Goal: Check status: Check status

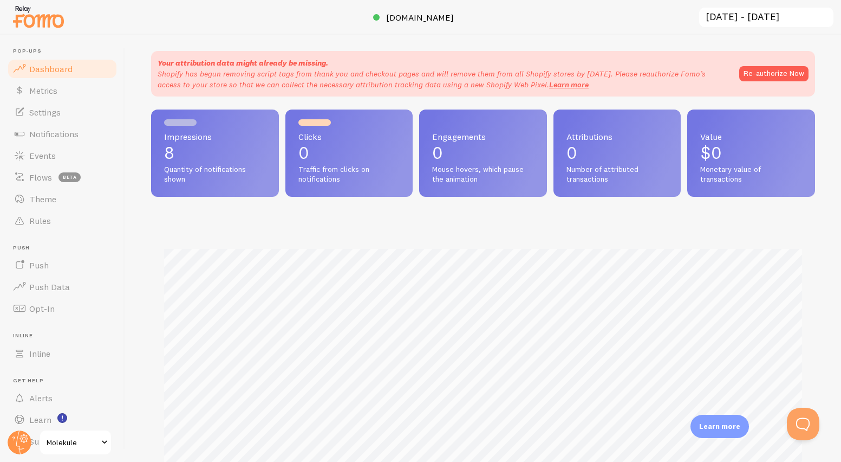
scroll to position [10, 0]
click at [43, 147] on link "Events" at bounding box center [63, 156] width 112 height 22
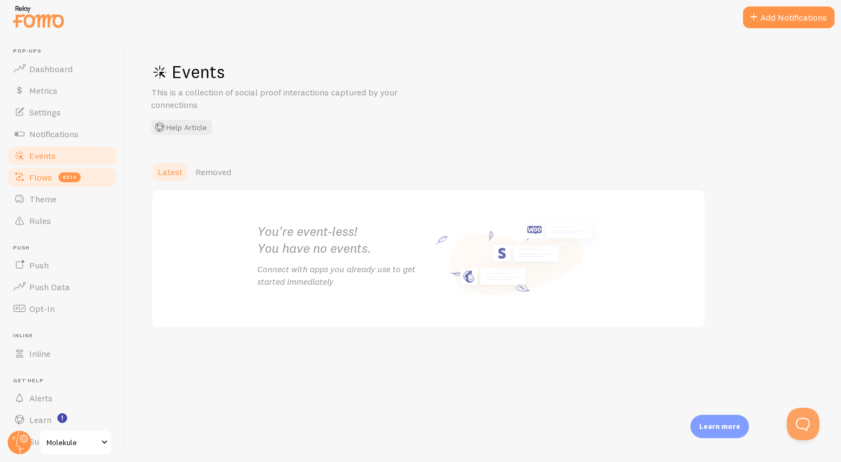
click at [43, 172] on span "Flows" at bounding box center [40, 177] width 23 height 11
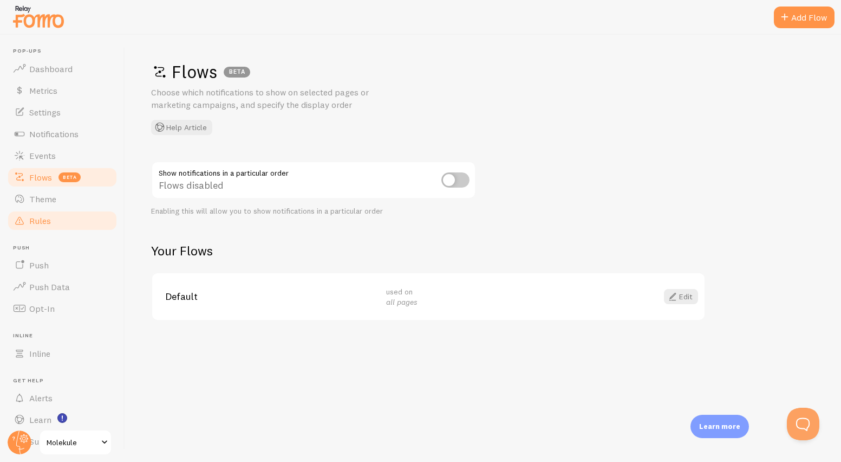
scroll to position [29, 0]
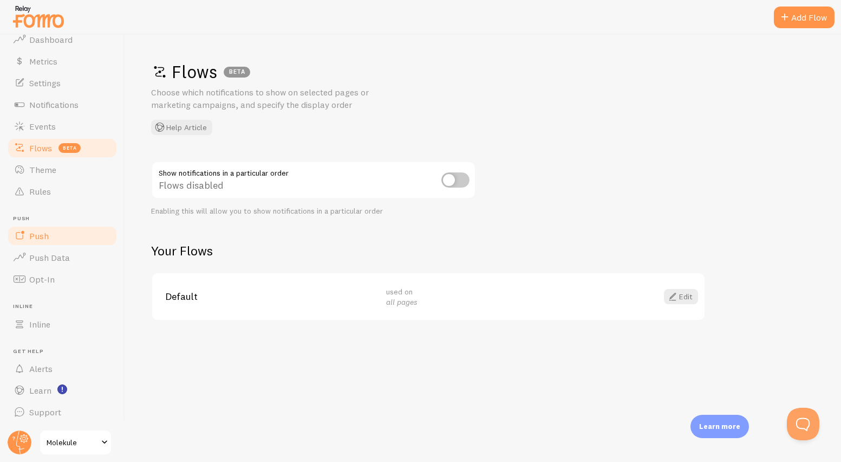
click at [53, 239] on link "Push" at bounding box center [63, 236] width 112 height 22
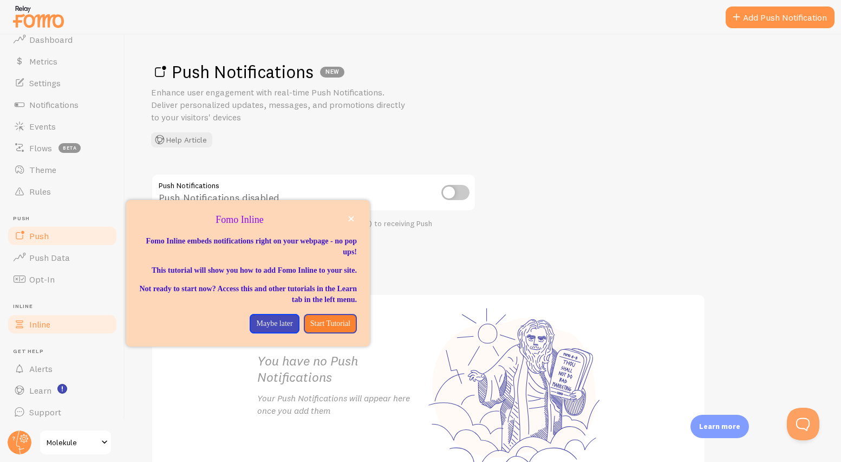
click at [41, 321] on span "Inline" at bounding box center [39, 324] width 21 height 11
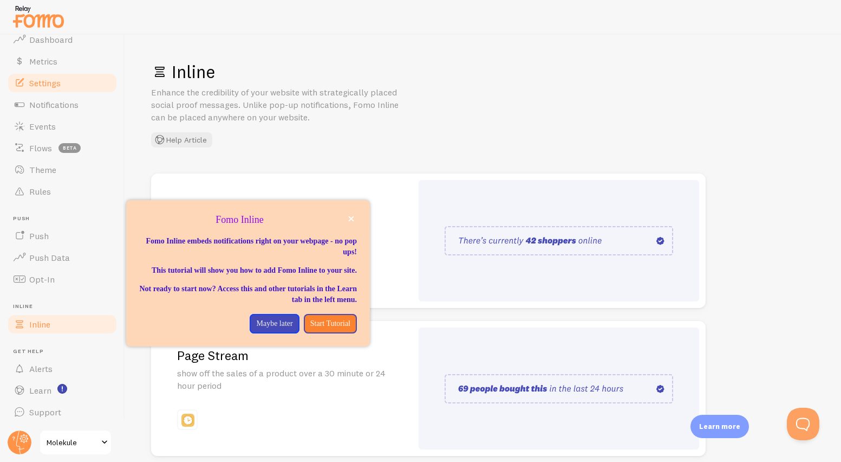
click at [29, 93] on link "Settings" at bounding box center [63, 83] width 112 height 22
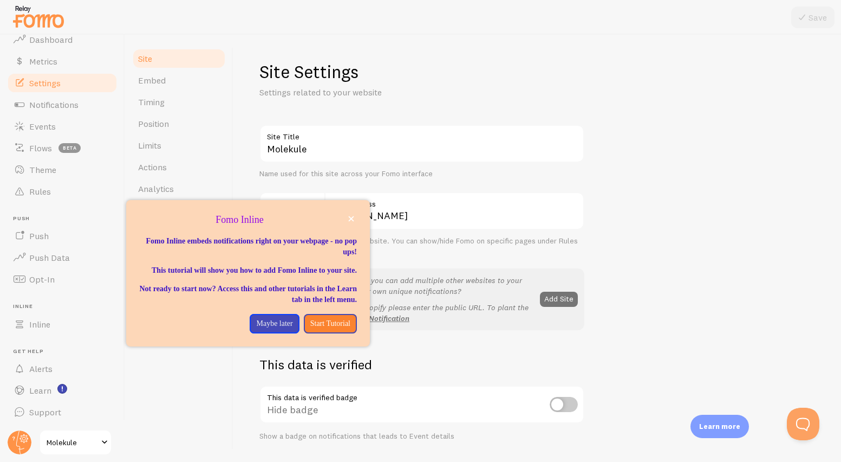
click at [38, 77] on span "Settings" at bounding box center [44, 82] width 31 height 11
click at [41, 67] on link "Metrics" at bounding box center [63, 61] width 112 height 22
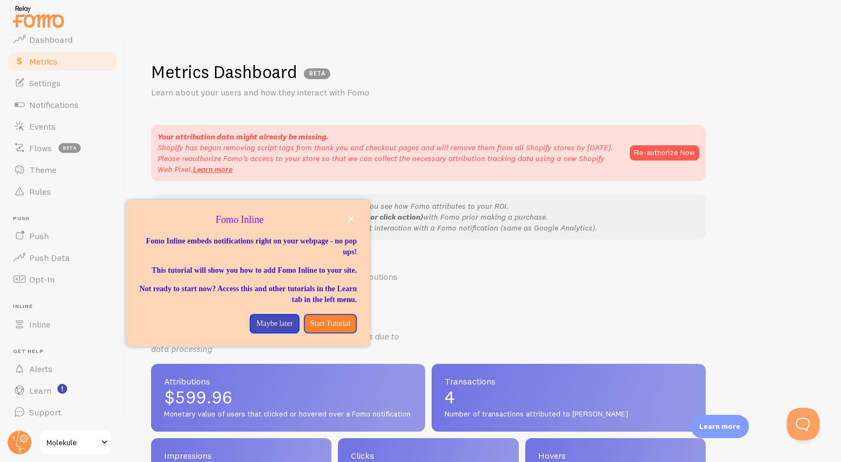
click at [42, 56] on span "Metrics" at bounding box center [43, 61] width 28 height 11
click at [46, 47] on link "Dashboard" at bounding box center [63, 40] width 112 height 22
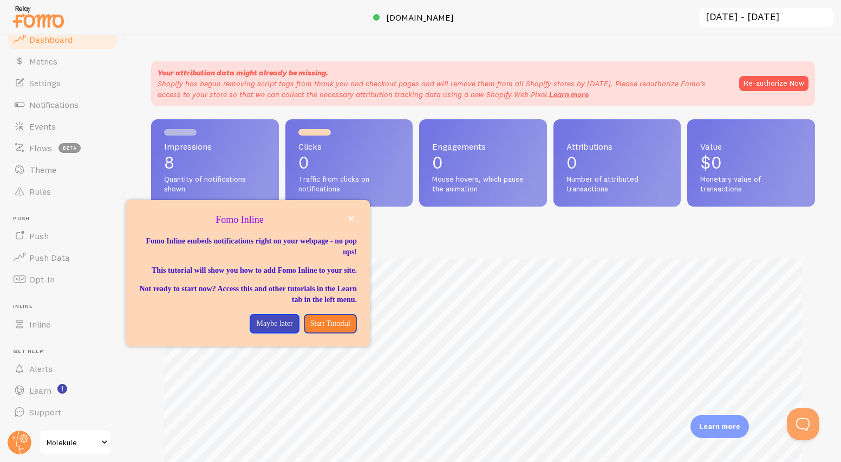
scroll to position [284, 664]
click at [276, 329] on p "Maybe later" at bounding box center [274, 323] width 36 height 11
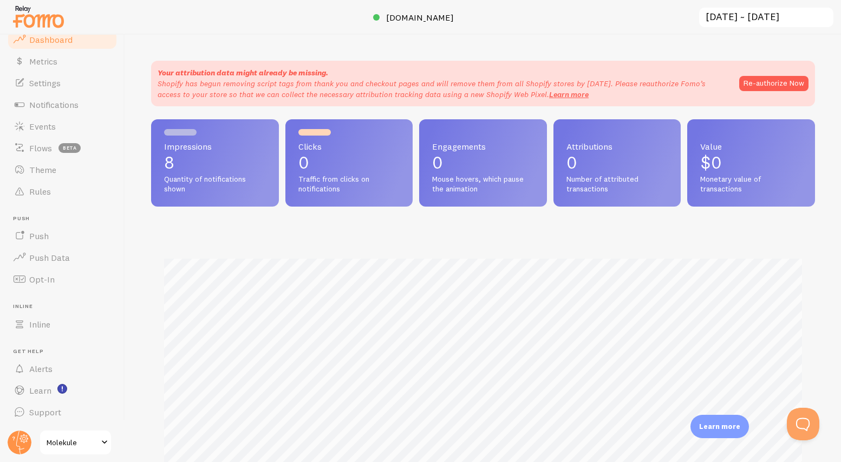
click at [717, 20] on input "[DATE] ~ [DATE]" at bounding box center [766, 18] width 137 height 22
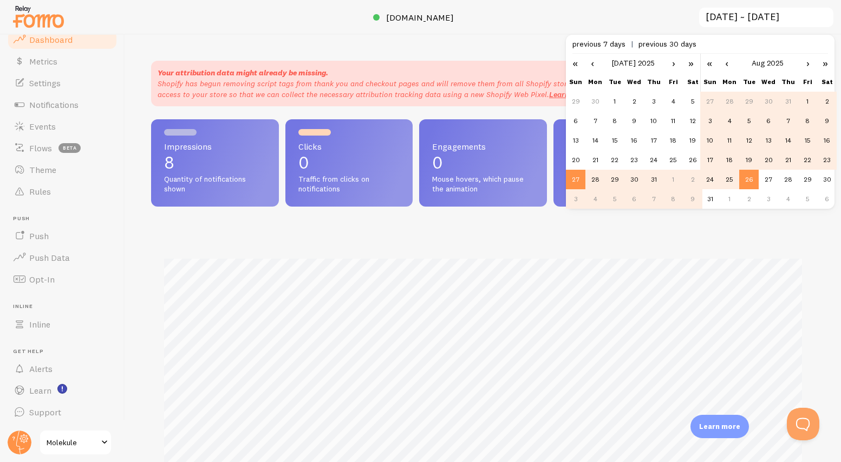
click at [592, 64] on link "‹" at bounding box center [593, 63] width 16 height 18
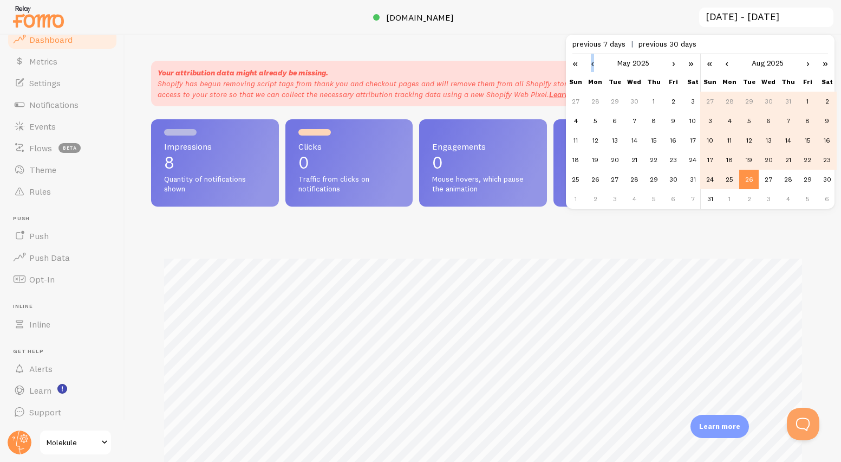
click at [592, 64] on link "‹" at bounding box center [593, 63] width 16 height 18
click at [611, 99] on td "1" at bounding box center [615, 102] width 20 height 20
type input "[DATE] ~ [DATE]"
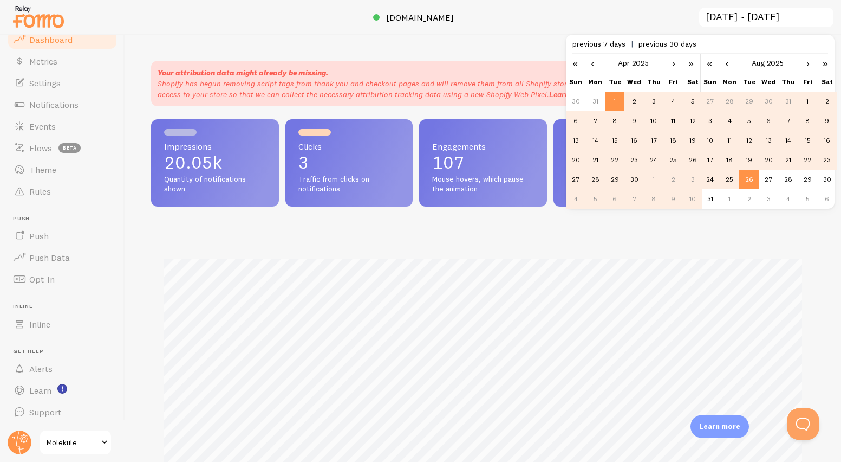
click at [511, 38] on div "Your attribution data might already be missing. Shopify has begun removing scri…" at bounding box center [483, 248] width 716 height 427
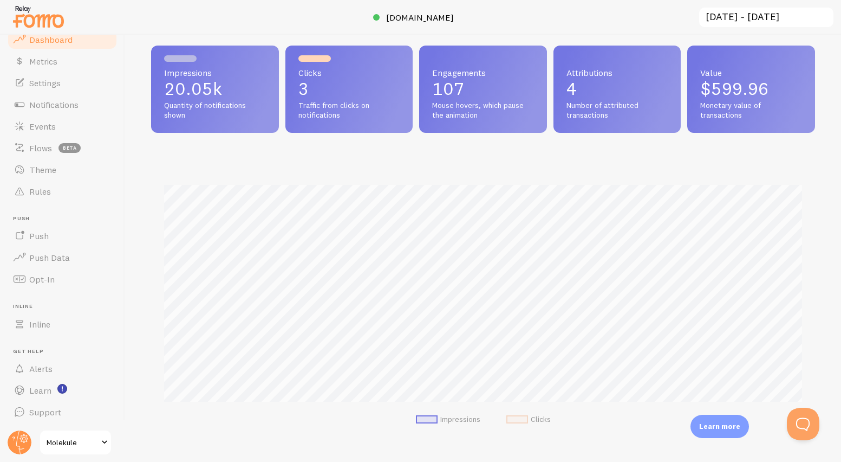
scroll to position [80, 0]
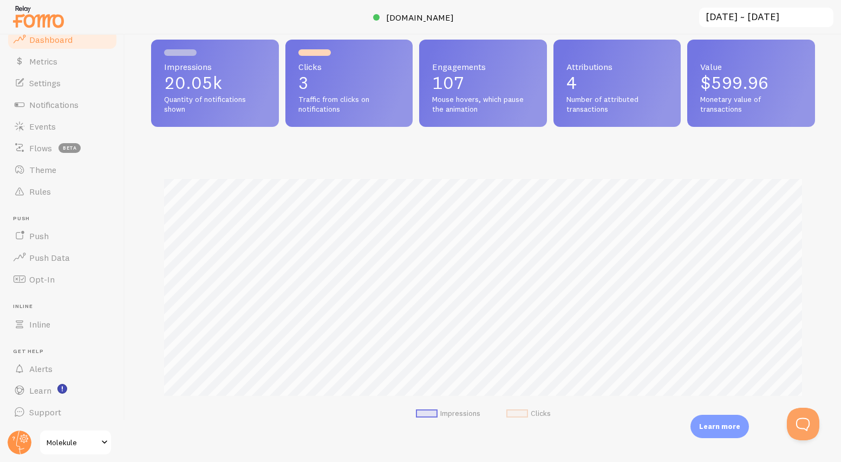
click at [134, 144] on div "Your attribution data might already be missing. Shopify has begun removing scri…" at bounding box center [483, 248] width 716 height 427
